Goal: Use online tool/utility: Utilize a website feature to perform a specific function

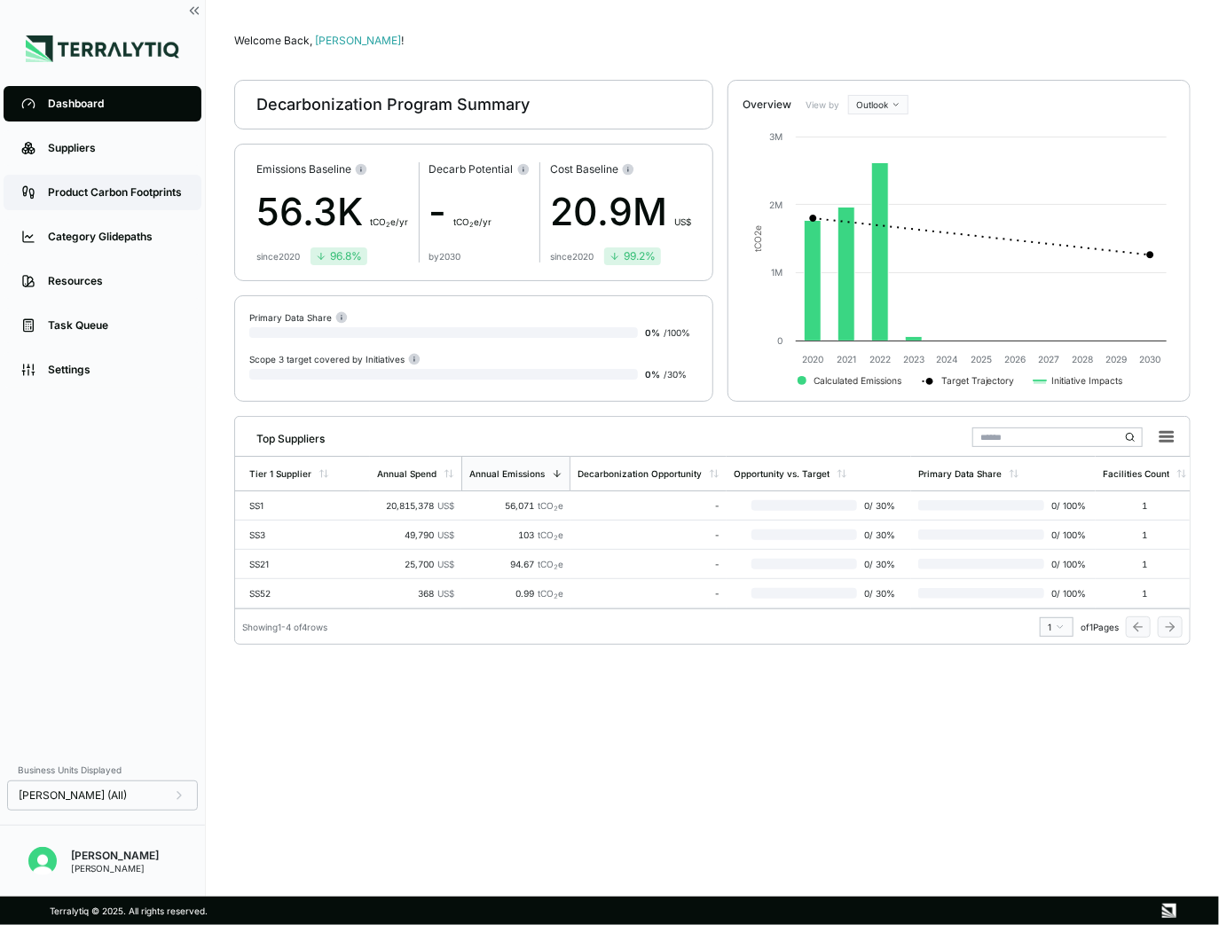
click at [121, 175] on link "Product Carbon Footprints" at bounding box center [103, 192] width 198 height 35
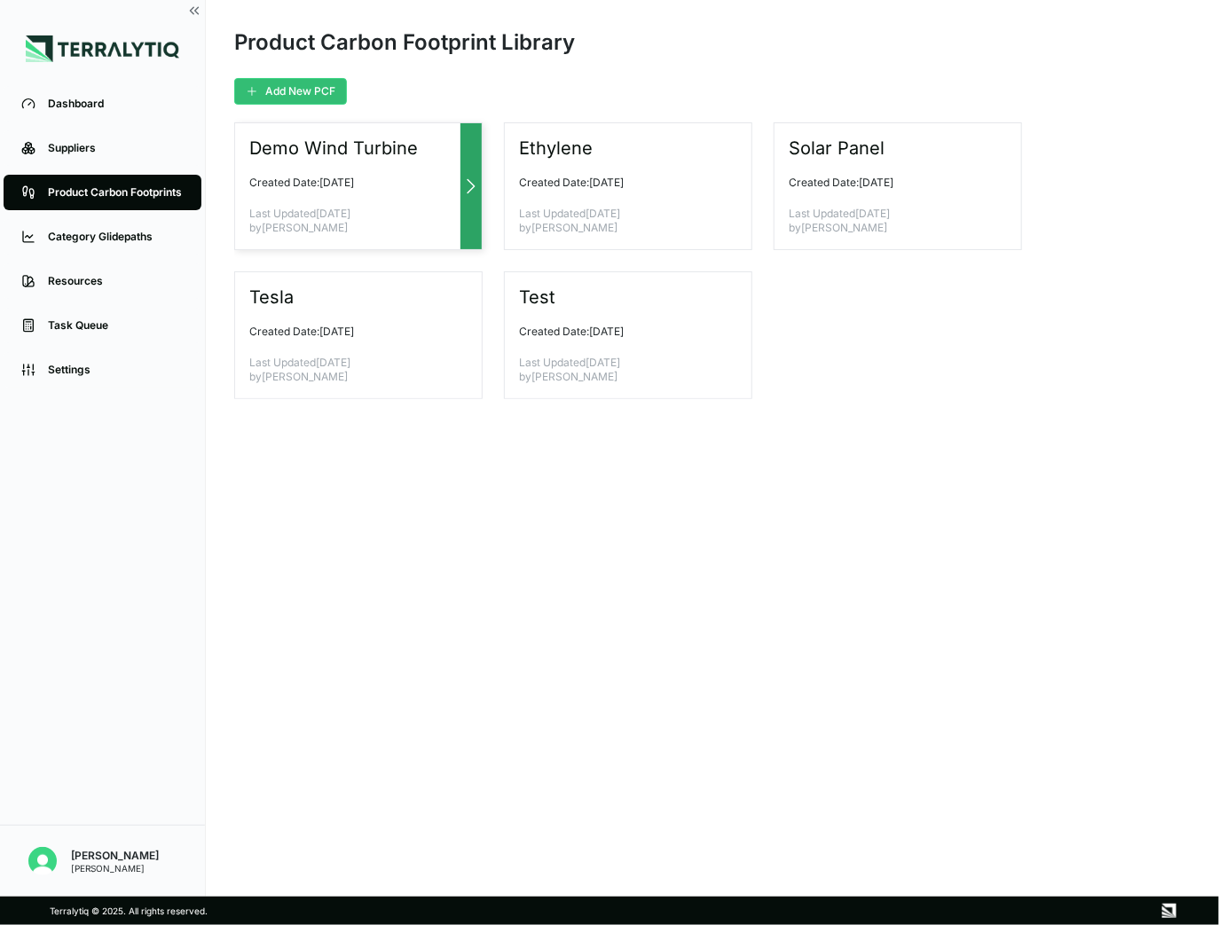
click at [472, 200] on div at bounding box center [470, 186] width 21 height 126
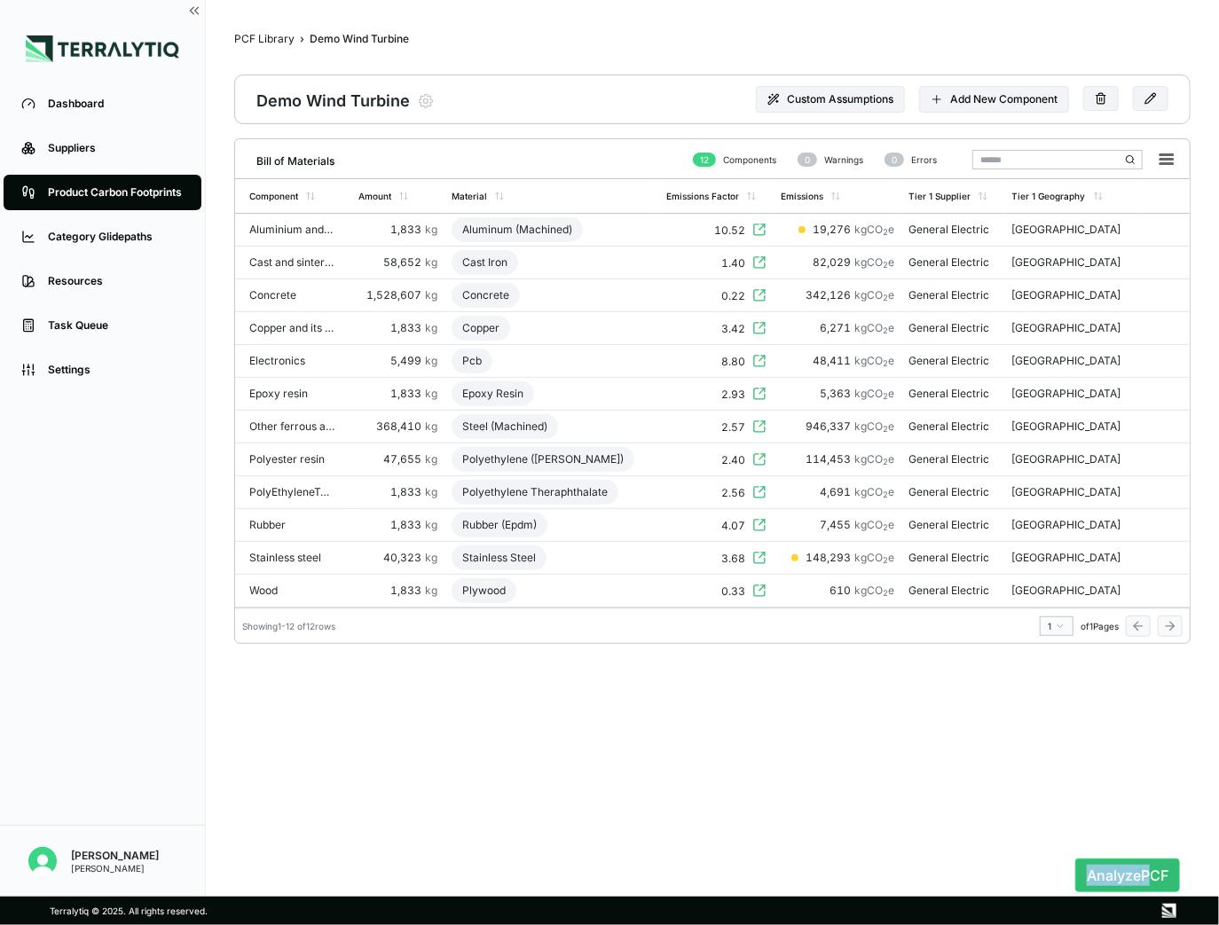
click at [1152, 852] on div "Bill of Materials 12 Components 0 Warnings 0 Errors Component Amount Material E…" at bounding box center [712, 522] width 956 height 769
click at [1105, 880] on button "Analyze PCF" at bounding box center [1127, 876] width 105 height 34
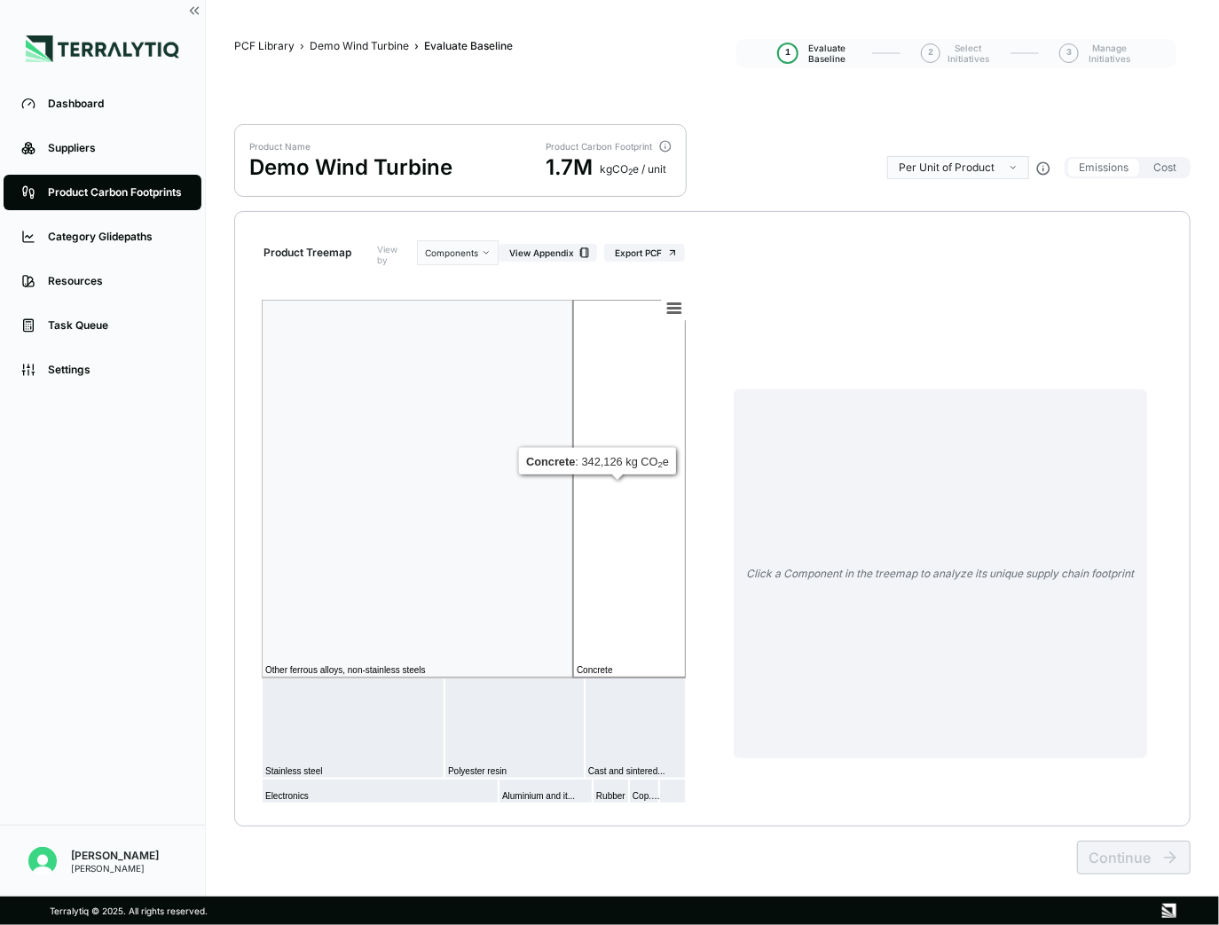
click at [613, 511] on rect at bounding box center [629, 489] width 113 height 378
